Goal: Information Seeking & Learning: Learn about a topic

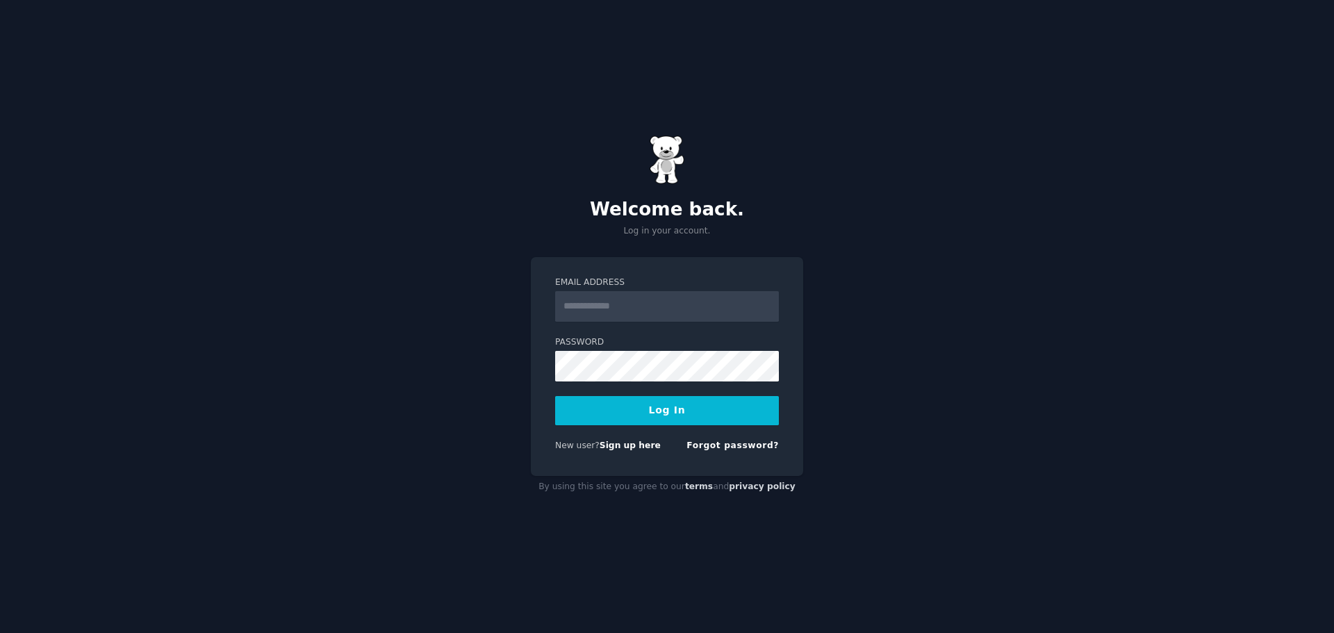
type input "**********"
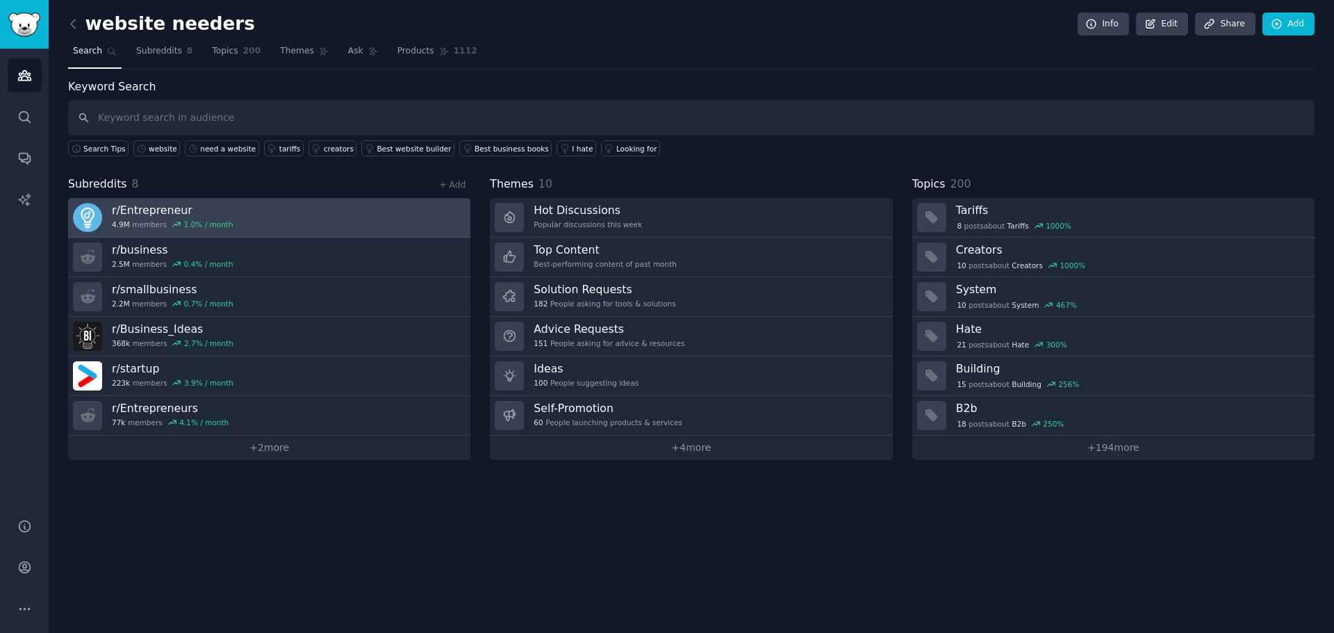
click at [185, 217] on div "r/ Entrepreneur 4.9M members 1.0 % / month" at bounding box center [173, 217] width 122 height 29
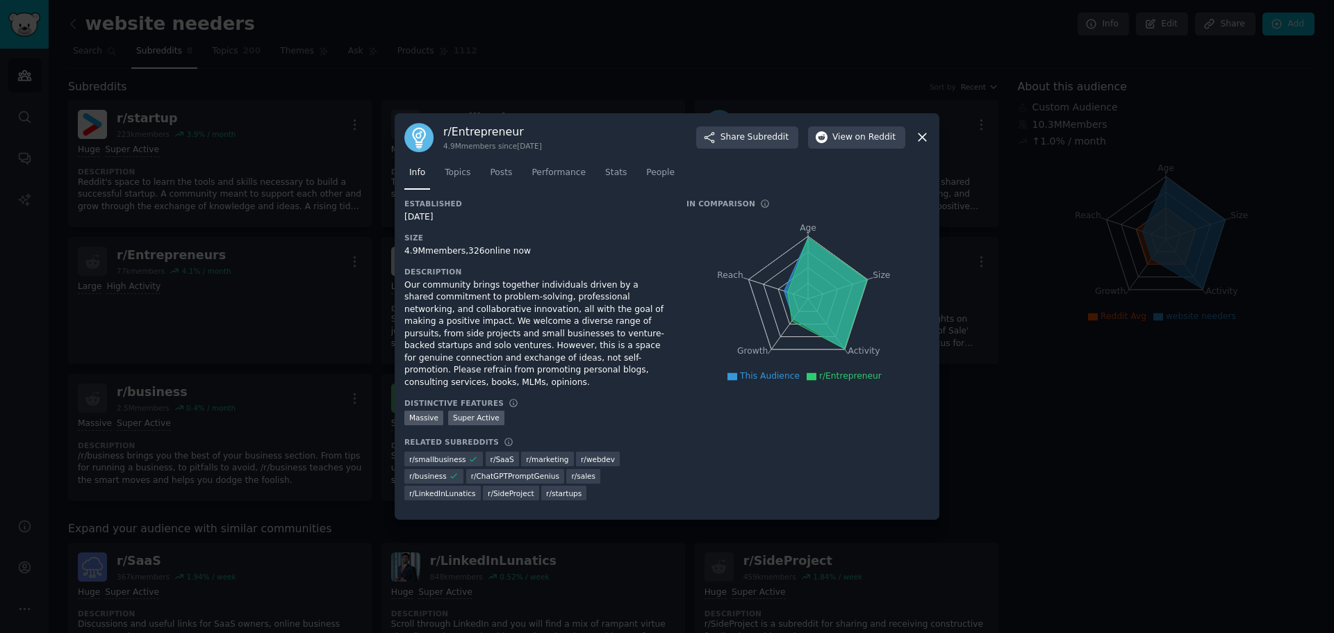
click at [358, 208] on div at bounding box center [667, 316] width 1334 height 633
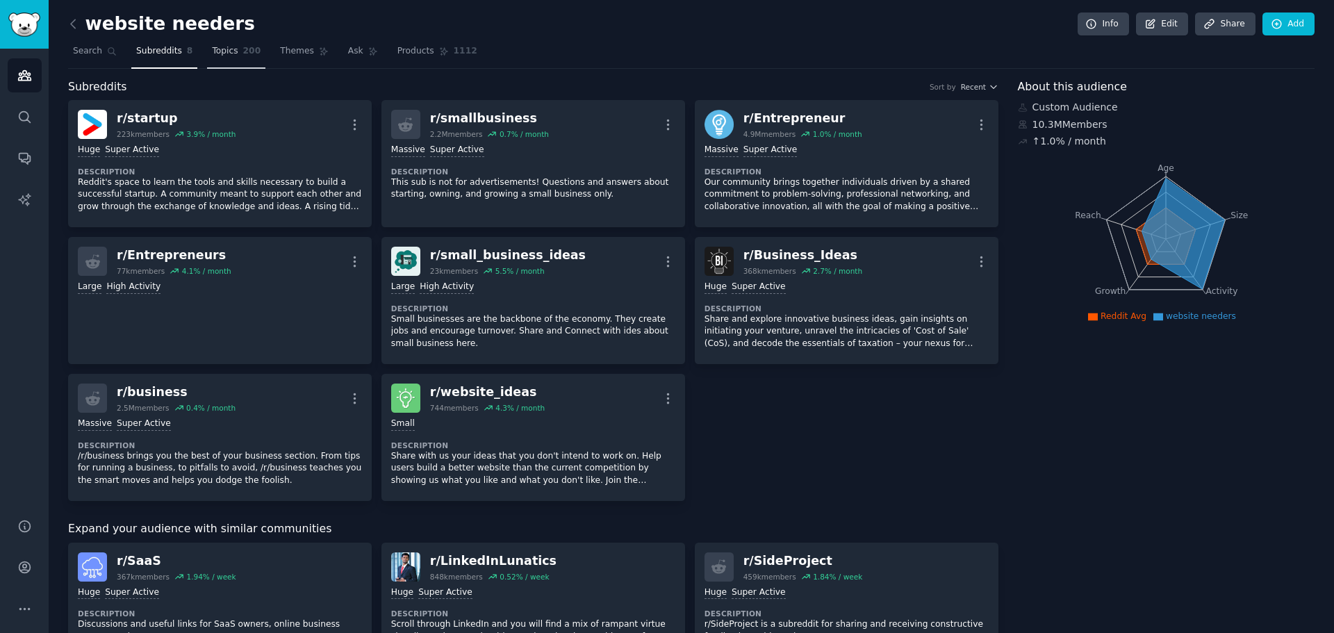
click at [224, 46] on span "Topics" at bounding box center [225, 51] width 26 height 13
